Goal: Transaction & Acquisition: Obtain resource

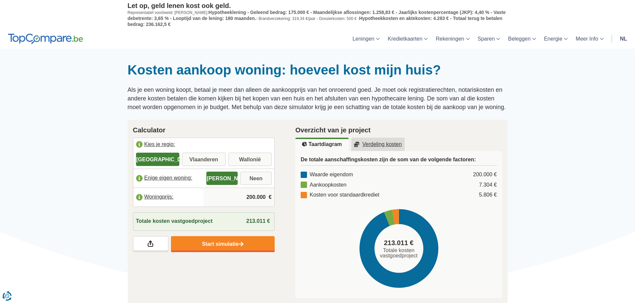
scroll to position [33, 0]
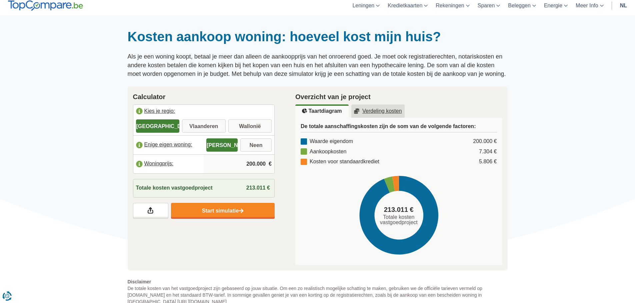
click at [206, 122] on input "Vlaanderen" at bounding box center [204, 127] width 44 height 12
radio input "true"
click at [224, 146] on input "[PERSON_NAME]" at bounding box center [221, 146] width 31 height 12
click at [266, 163] on input "200.000" at bounding box center [238, 164] width 65 height 18
type input "2"
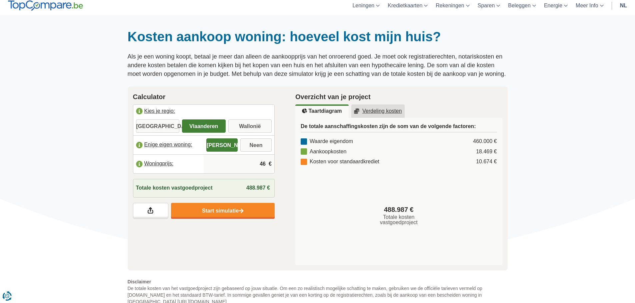
type input "4"
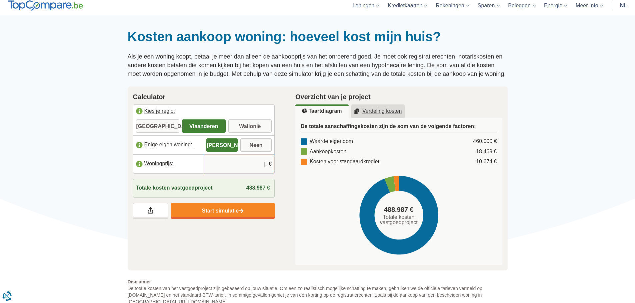
type input "1"
type input "460.000"
click at [304, 162] on div "Kosten voor standaardkrediet" at bounding box center [339, 162] width 79 height 8
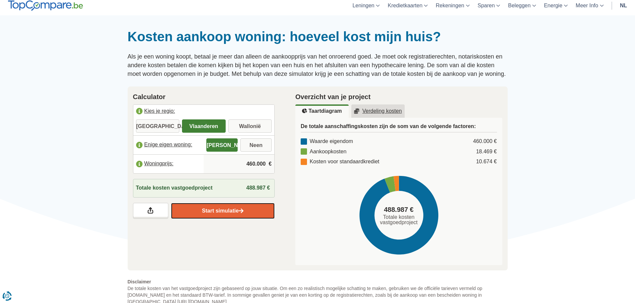
click at [226, 209] on link "Start simulatie" at bounding box center [223, 211] width 104 height 16
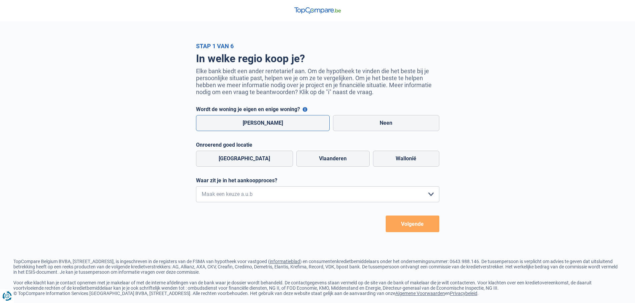
click at [266, 122] on label "[PERSON_NAME]" at bounding box center [263, 123] width 134 height 16
click at [266, 122] on input "[PERSON_NAME]" at bounding box center [263, 123] width 134 height 16
radio input "true"
click at [327, 161] on label "Vlaanderen" at bounding box center [332, 159] width 73 height 16
click at [327, 161] on input "Vlaanderen" at bounding box center [332, 159] width 73 height 16
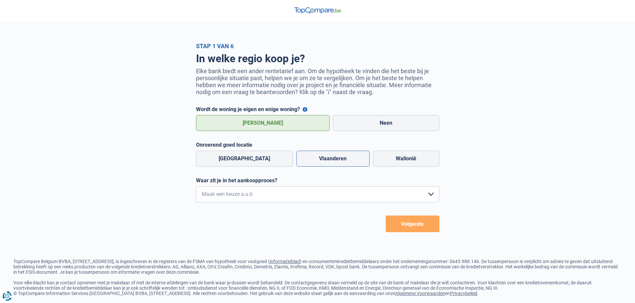
radio input "true"
click at [431, 195] on select "Ik wil me uitsluitend informeren omdat ik op dit moment geen concrete plannen h…" at bounding box center [317, 195] width 243 height 16
